Goal: Information Seeking & Learning: Learn about a topic

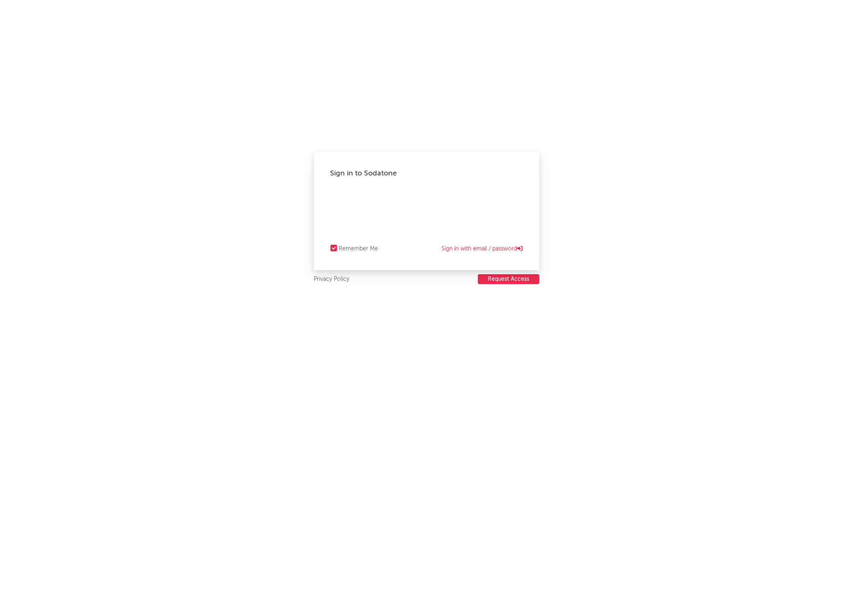
select select "recorded_music"
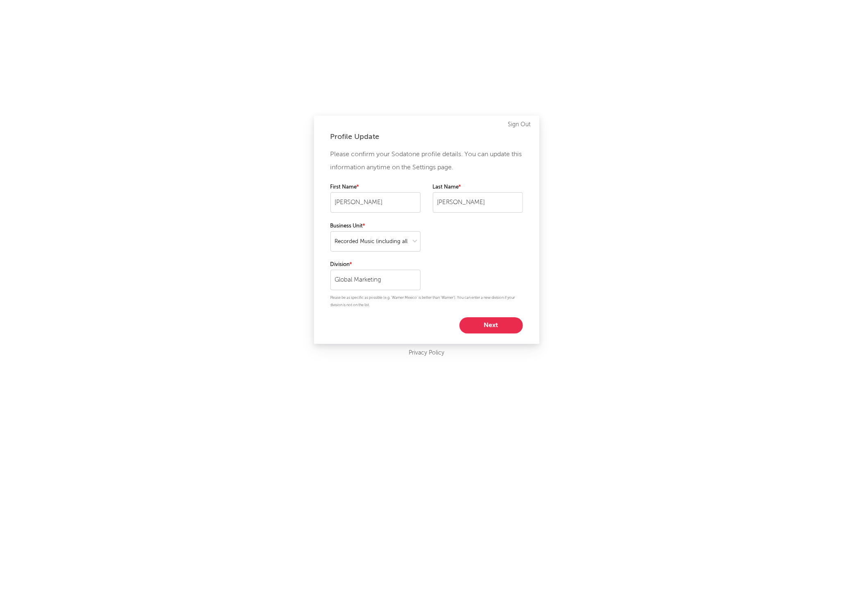
click at [492, 318] on button "Next" at bounding box center [491, 325] width 63 height 16
select select "marketing"
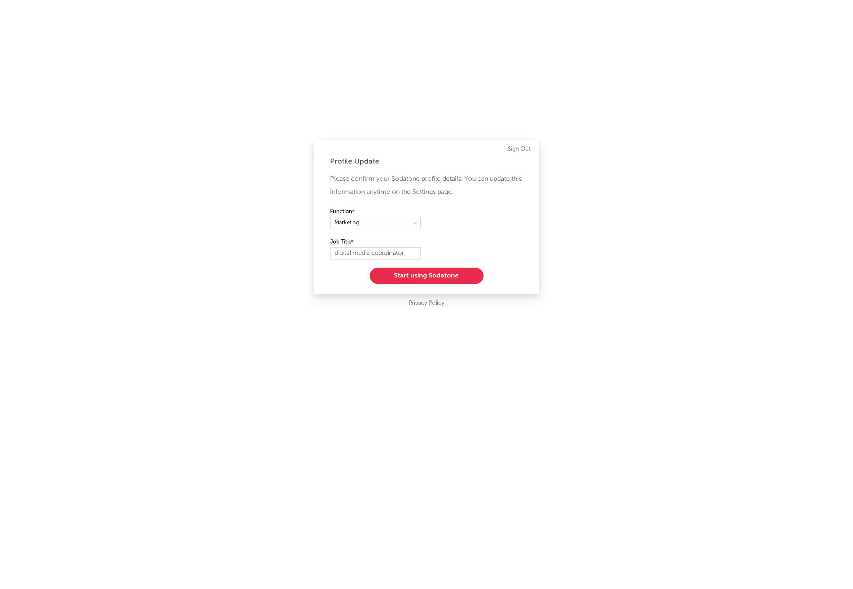
click at [445, 273] on button "Start using Sodatone" at bounding box center [427, 275] width 114 height 16
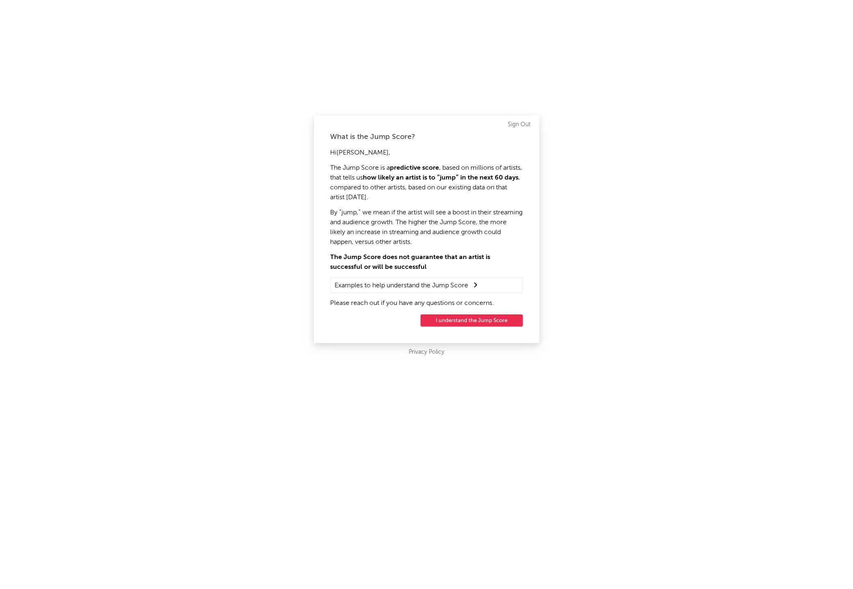
click at [463, 318] on button "I understand the Jump Score" at bounding box center [472, 320] width 102 height 12
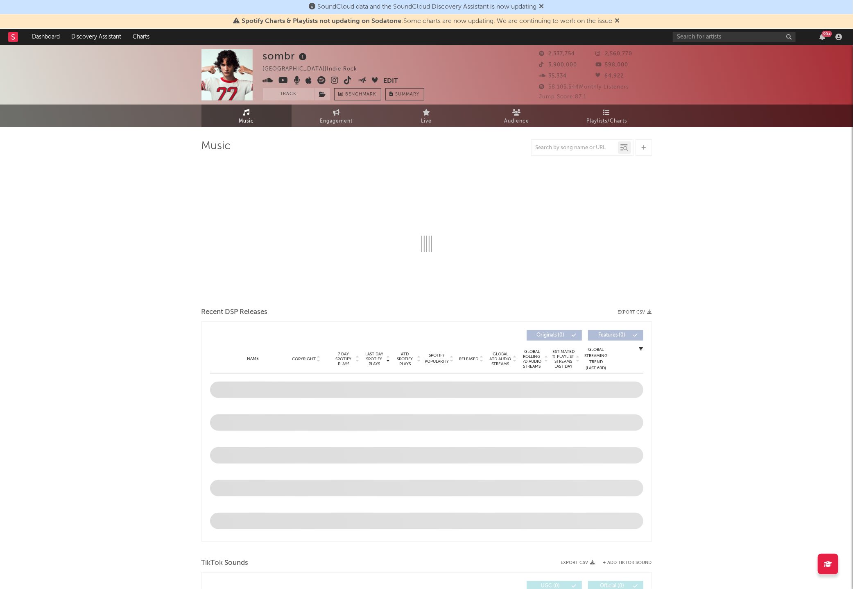
select select "6m"
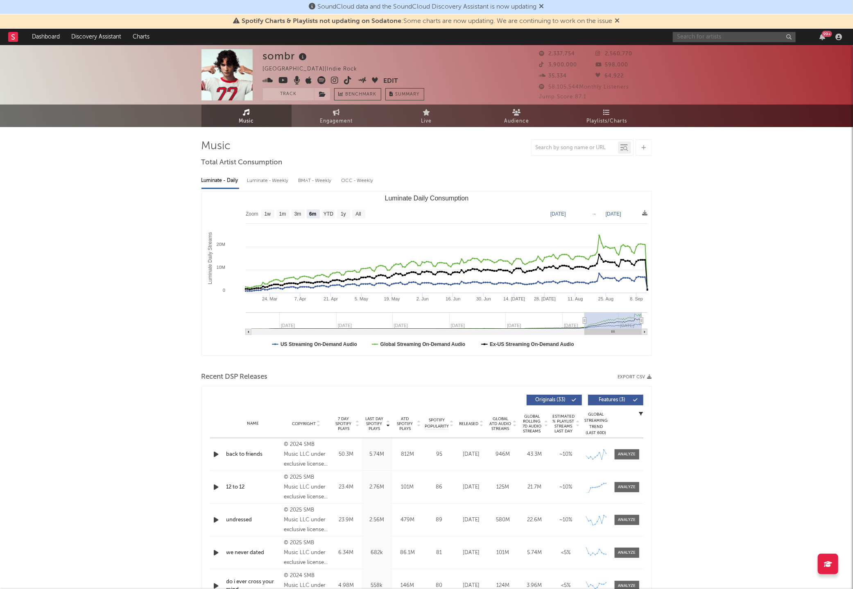
click at [691, 36] on input "text" at bounding box center [734, 37] width 123 height 10
type input "kehlani"
click at [712, 39] on input "kehlani" at bounding box center [734, 37] width 123 height 10
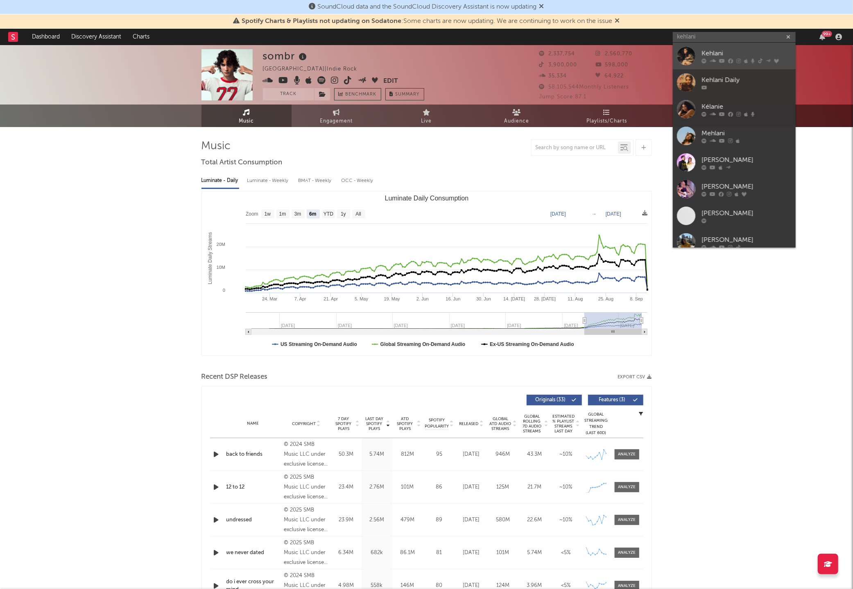
click at [714, 60] on icon at bounding box center [713, 60] width 6 height 5
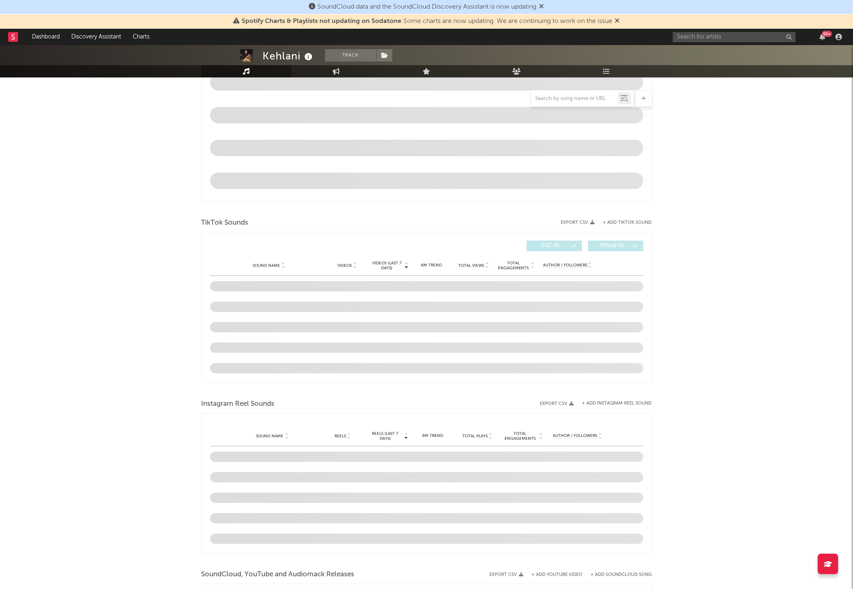
scroll to position [404, 0]
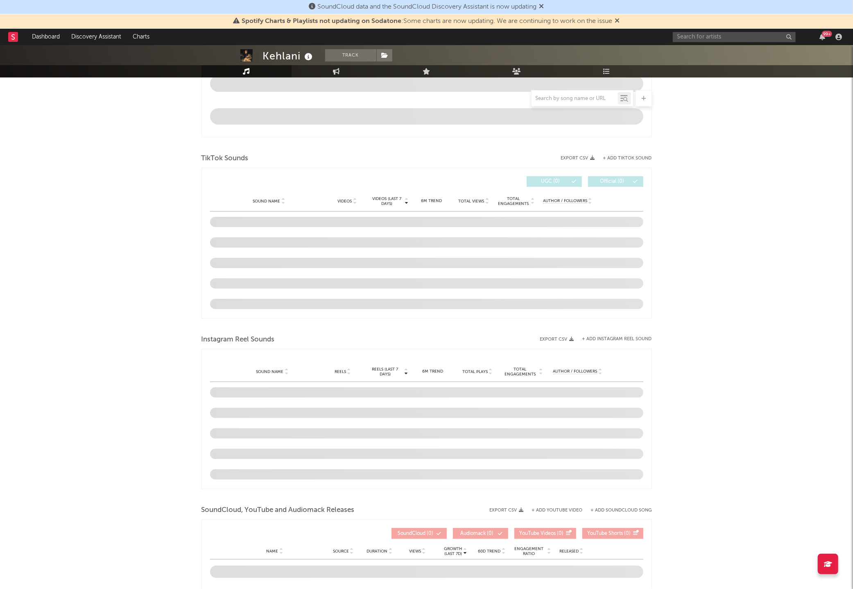
select select "6m"
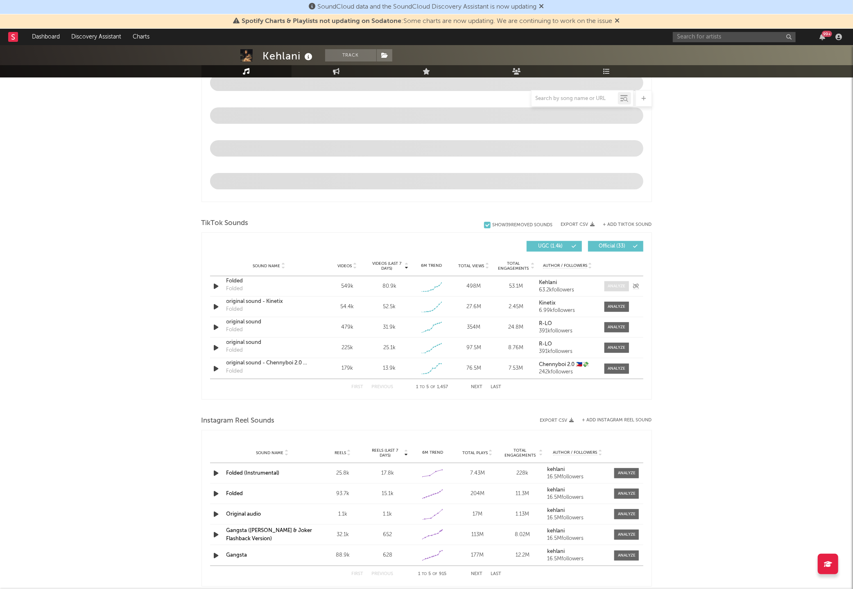
click at [612, 284] on div at bounding box center [617, 286] width 18 height 6
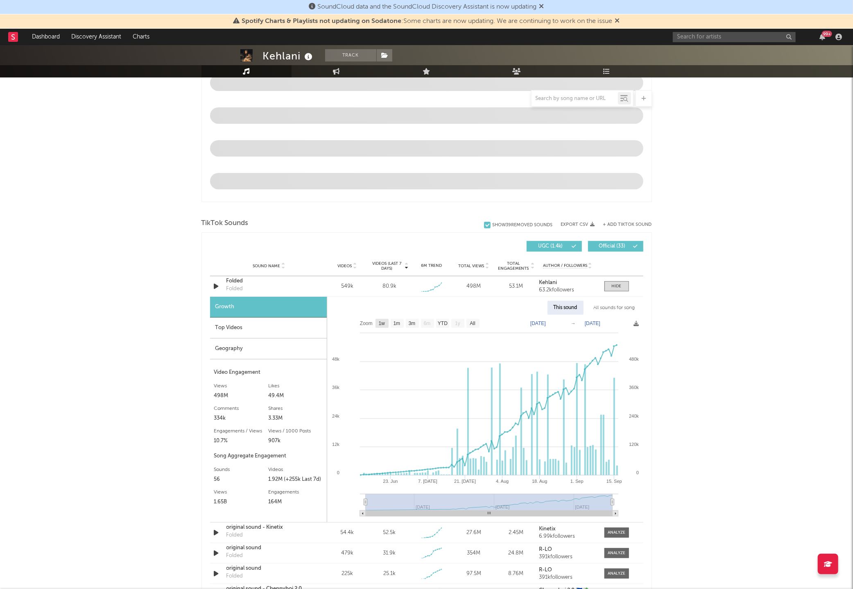
click at [379, 321] on text "1w" at bounding box center [382, 324] width 7 height 6
select select "1w"
type input "2025-09-10"
